Goal: Task Accomplishment & Management: Complete application form

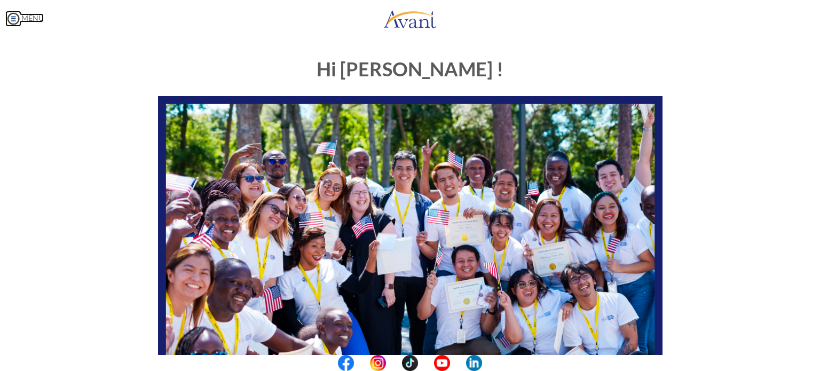
click at [17, 21] on img at bounding box center [13, 19] width 16 height 16
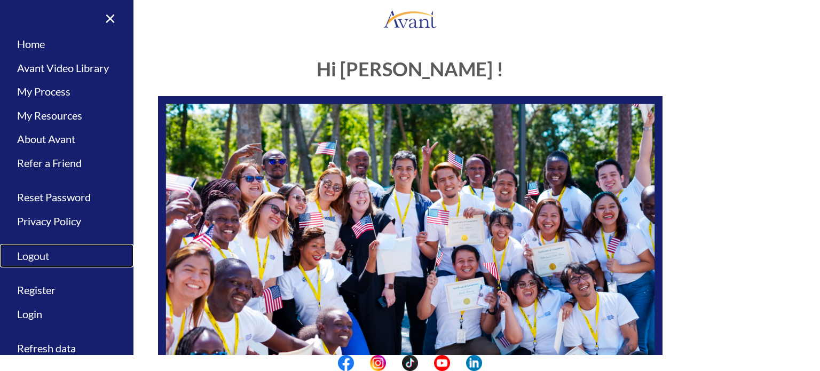
click at [47, 260] on link "Logout" at bounding box center [66, 256] width 133 height 24
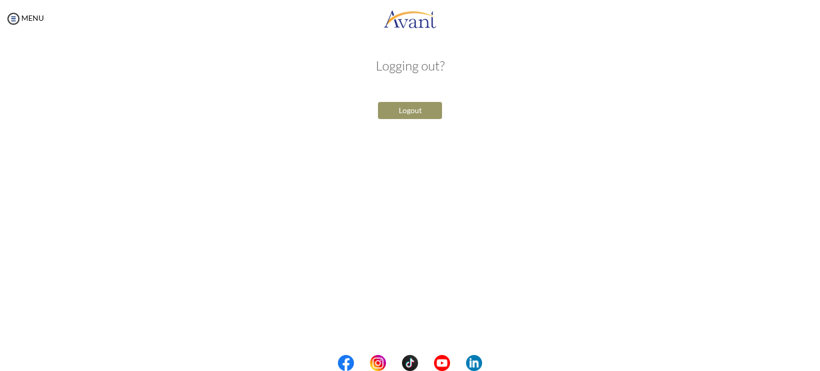
click at [422, 112] on button "Logout" at bounding box center [410, 110] width 64 height 17
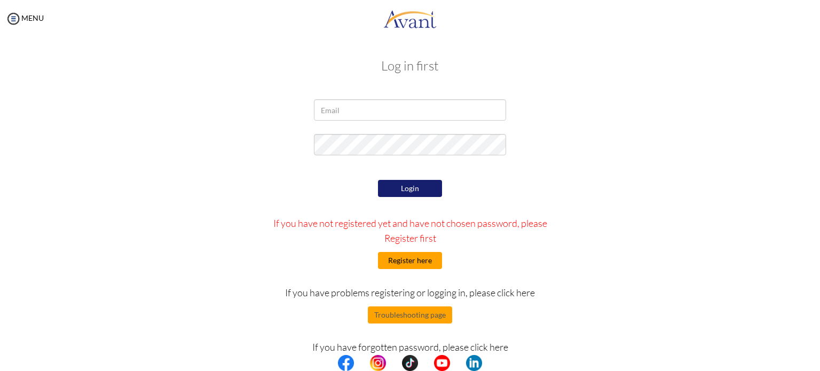
click at [421, 261] on button "Register here" at bounding box center [410, 260] width 64 height 17
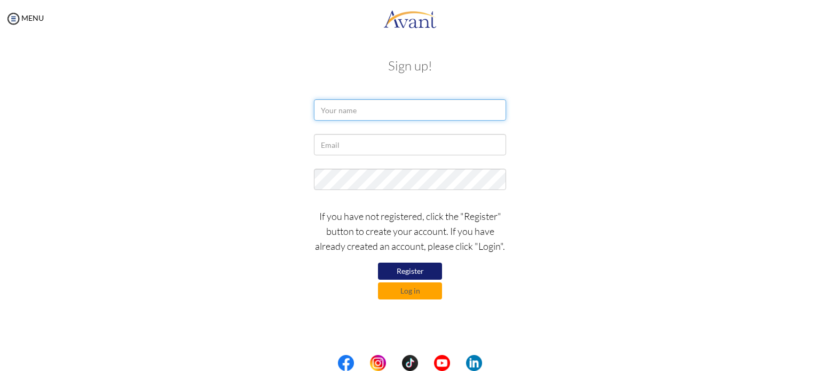
click at [414, 104] on input "text" at bounding box center [410, 109] width 192 height 21
type input "[PERSON_NAME]"
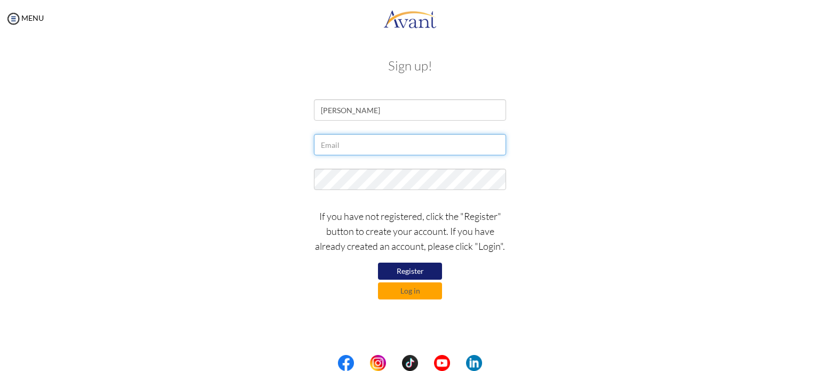
click at [371, 143] on input "text" at bounding box center [410, 144] width 192 height 21
paste input "[EMAIL_ADDRESS][DOMAIN_NAME]"
type input "[EMAIL_ADDRESS][DOMAIN_NAME]"
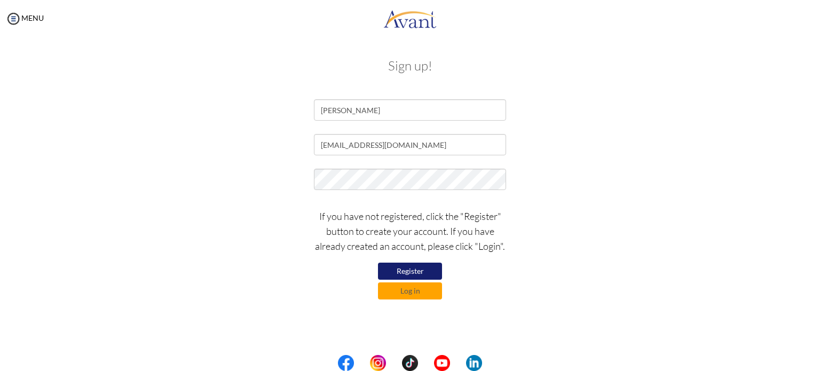
click at [380, 191] on div at bounding box center [410, 182] width 208 height 27
click at [414, 273] on button "Register" at bounding box center [410, 271] width 64 height 17
